Goal: Information Seeking & Learning: Learn about a topic

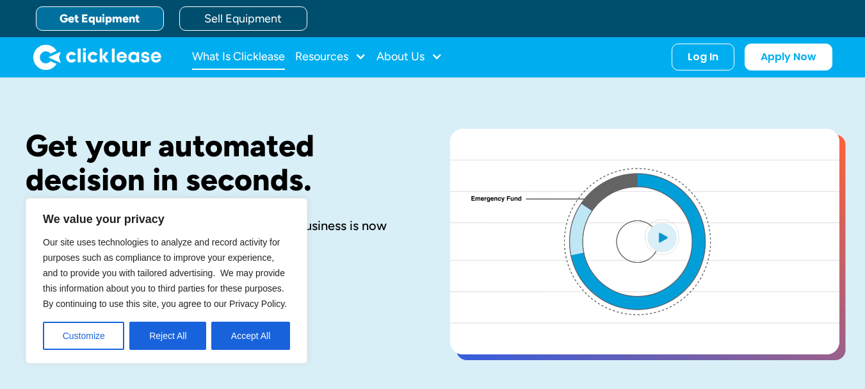
click at [223, 61] on link "What Is Clicklease" at bounding box center [238, 57] width 93 height 26
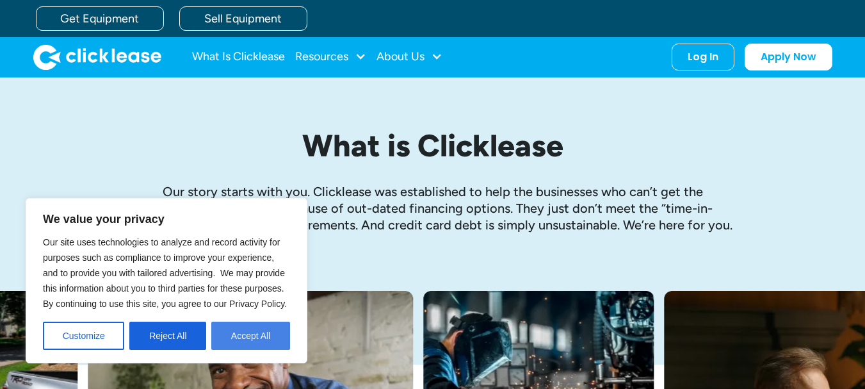
click at [241, 334] on button "Accept All" at bounding box center [250, 335] width 79 height 28
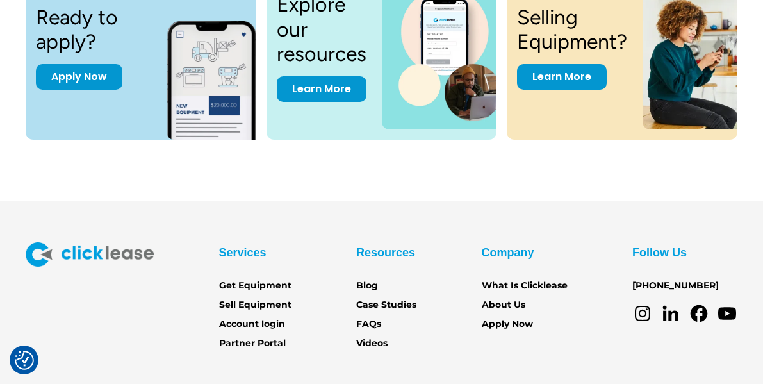
scroll to position [1907, 0]
